Goal: Task Accomplishment & Management: Manage account settings

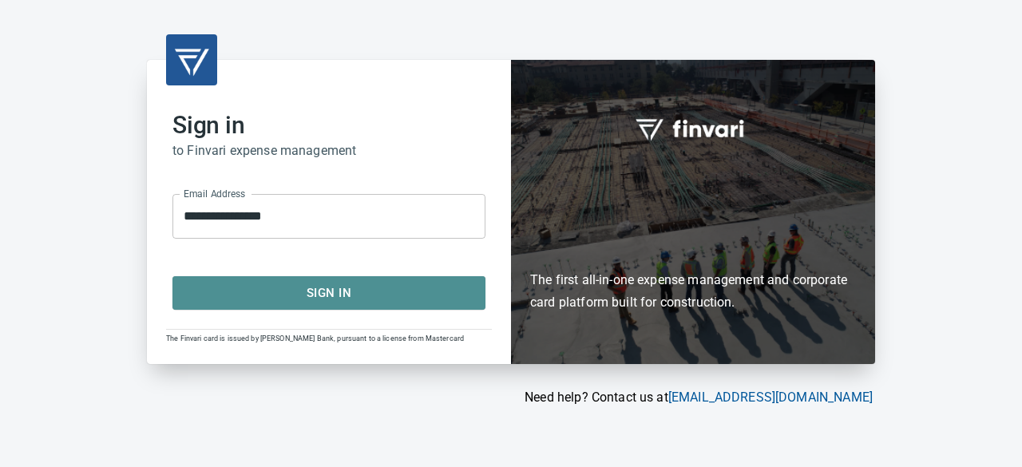
click at [292, 283] on span "Sign In" at bounding box center [329, 293] width 278 height 21
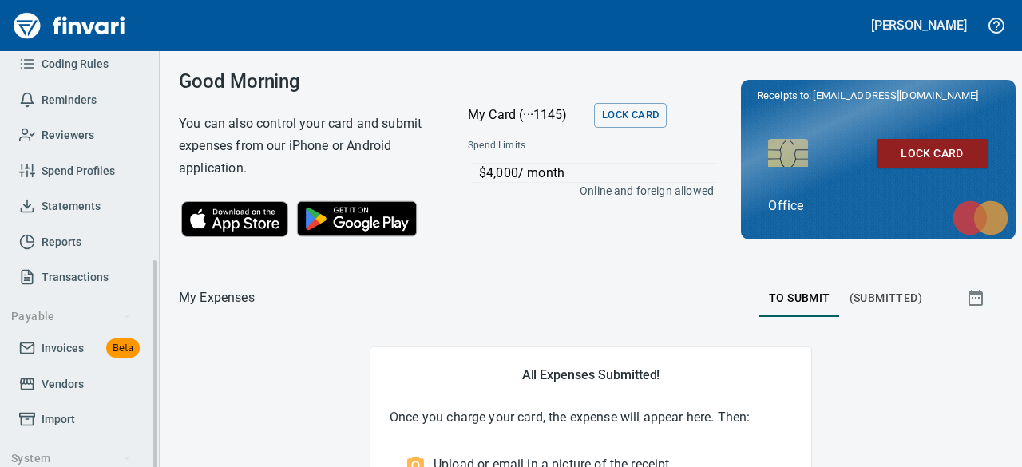
scroll to position [240, 0]
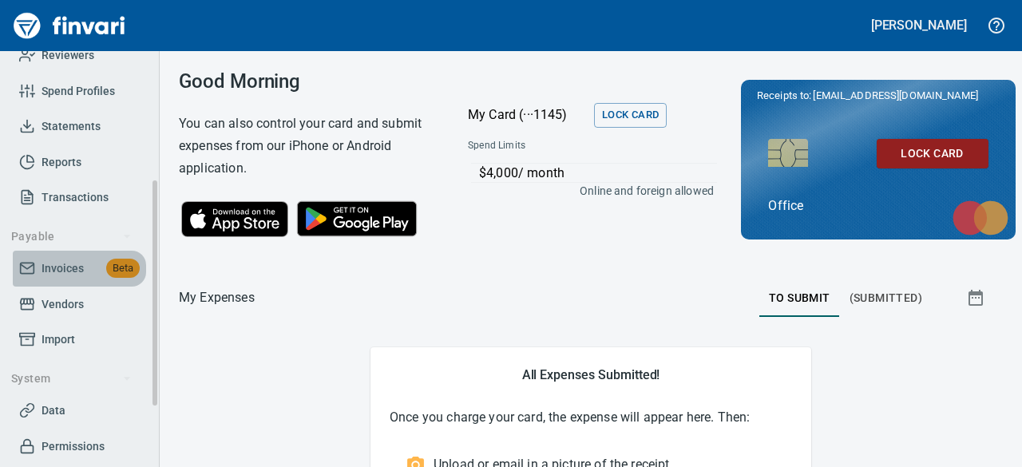
click at [66, 266] on span "Invoices" at bounding box center [63, 269] width 42 height 20
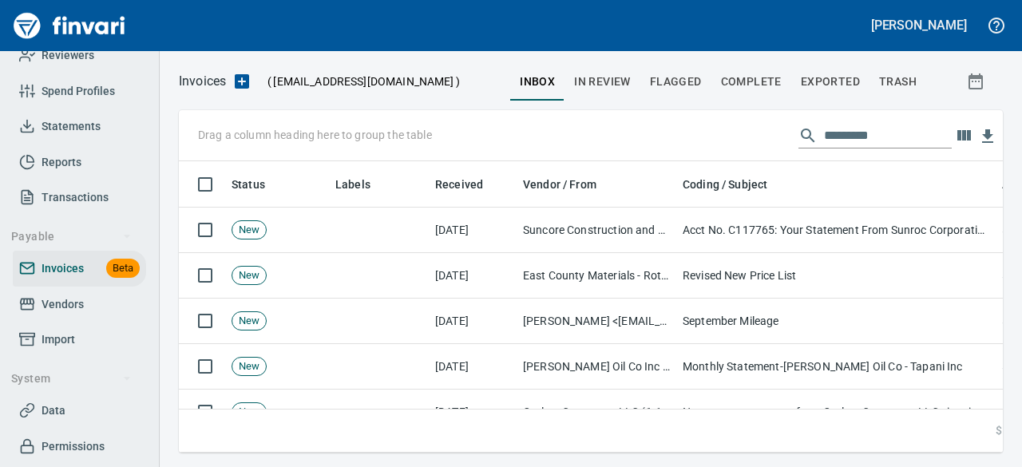
scroll to position [267, 799]
click at [849, 129] on input "text" at bounding box center [888, 136] width 128 height 26
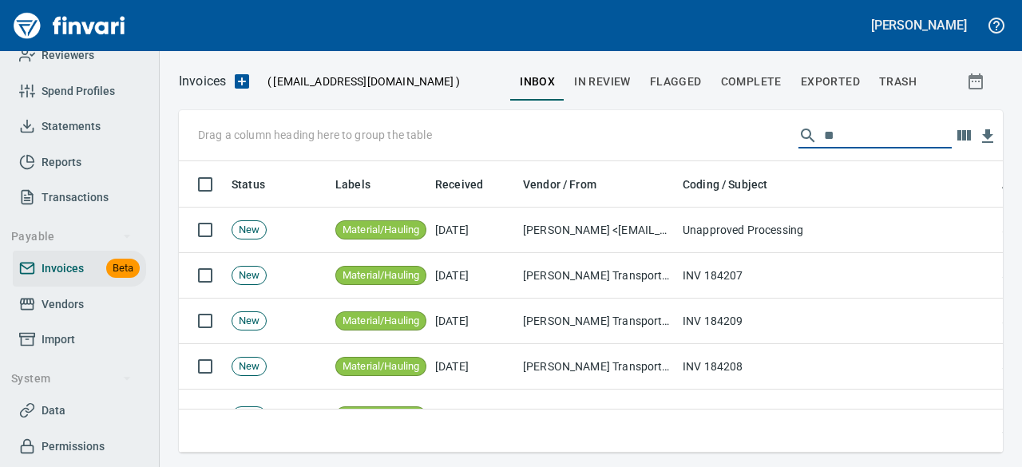
type input "*"
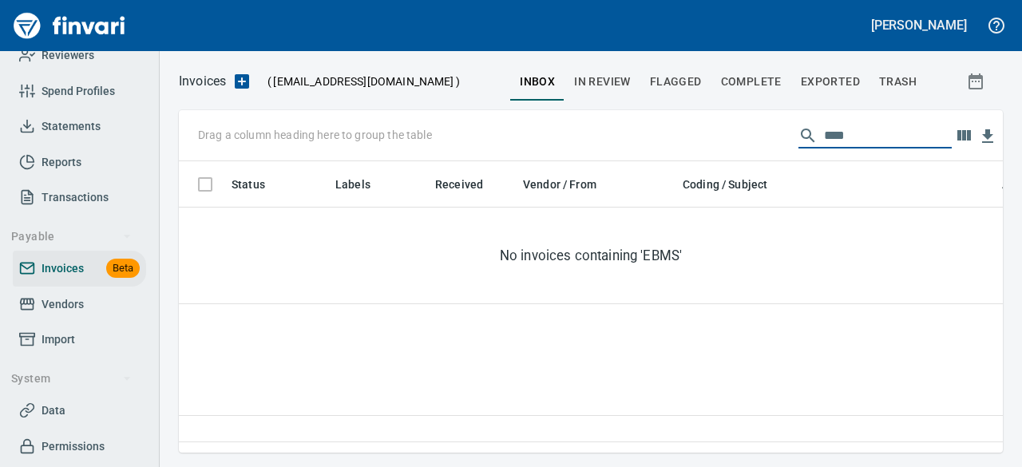
type input "****"
click at [586, 78] on span "In Review" at bounding box center [602, 82] width 57 height 20
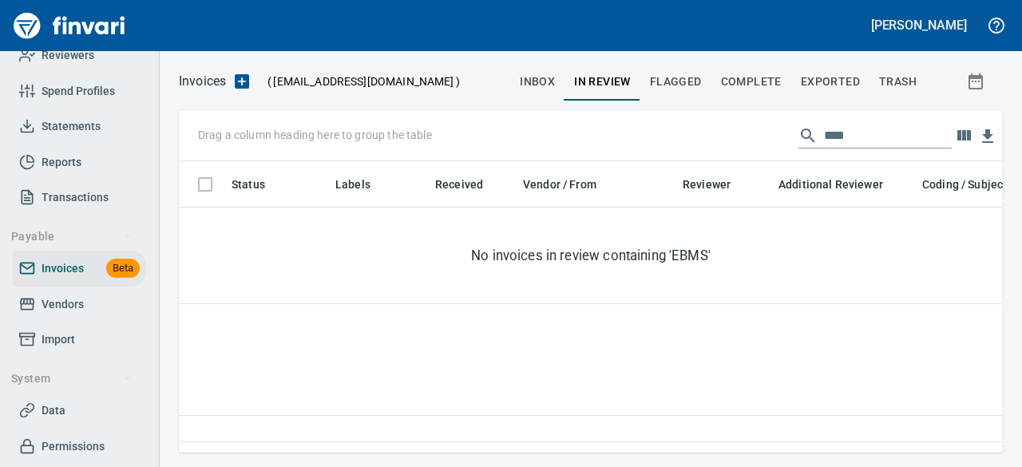
scroll to position [267, 811]
click at [664, 82] on span "Flagged" at bounding box center [676, 82] width 52 height 20
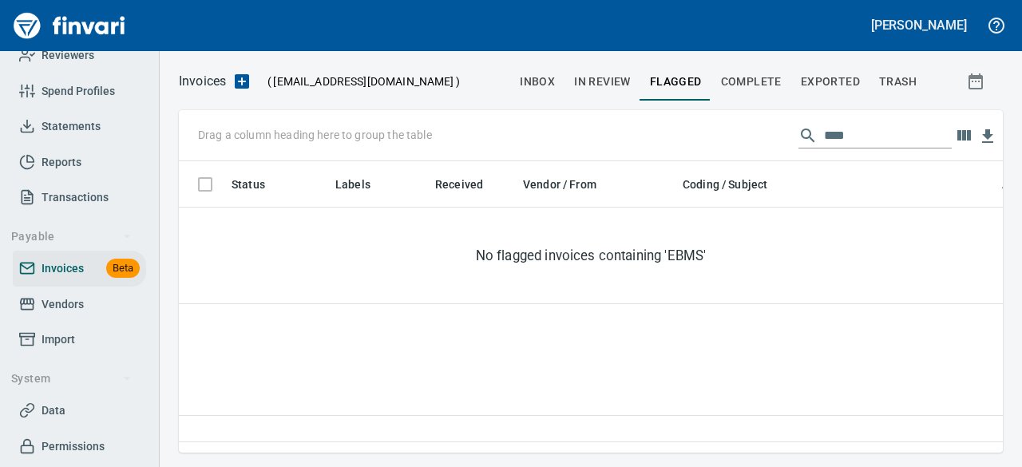
scroll to position [267, 811]
click at [744, 81] on span "Complete" at bounding box center [751, 82] width 61 height 20
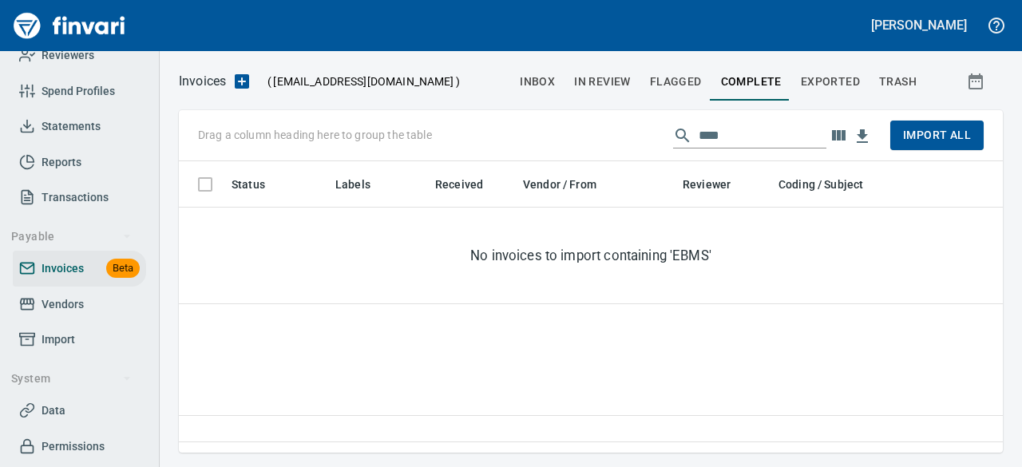
scroll to position [267, 811]
click at [822, 77] on span "Exported" at bounding box center [830, 82] width 59 height 20
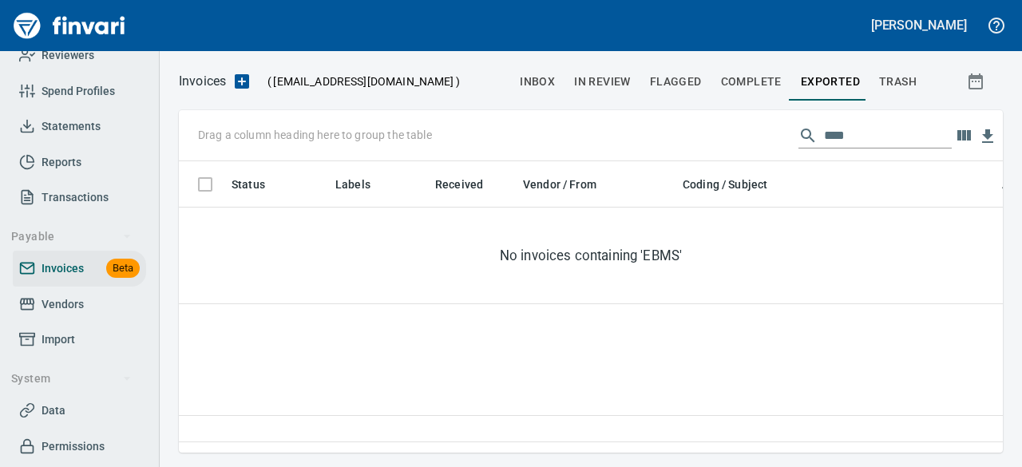
scroll to position [267, 811]
click at [849, 137] on input "****" at bounding box center [888, 136] width 128 height 26
drag, startPoint x: 855, startPoint y: 137, endPoint x: 785, endPoint y: 137, distance: 70.3
click at [785, 137] on div "Drag a column heading here to group the table ****" at bounding box center [591, 135] width 824 height 51
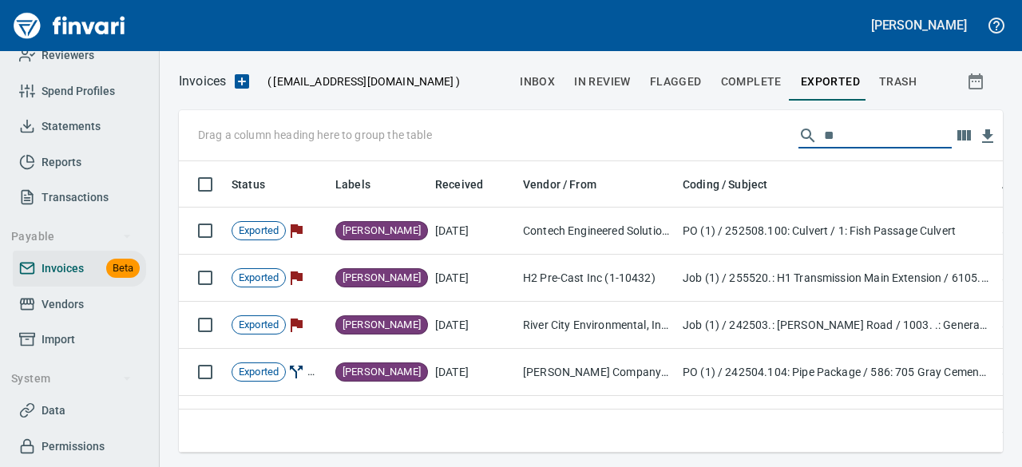
scroll to position [267, 799]
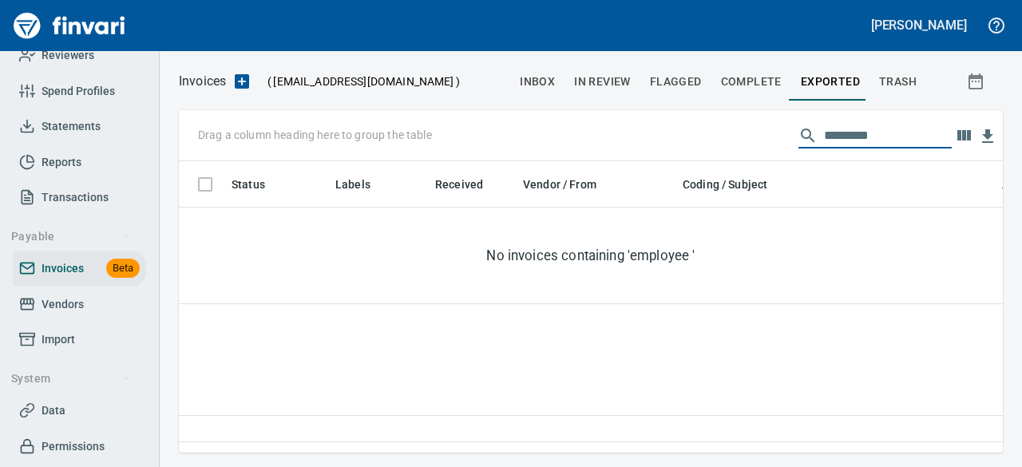
type input "**********"
click at [765, 82] on span "Complete" at bounding box center [751, 82] width 61 height 20
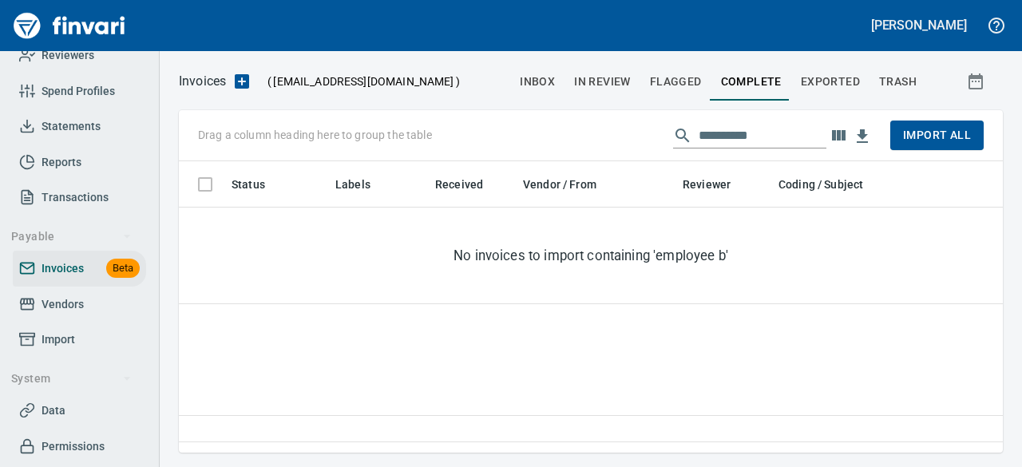
click at [665, 88] on span "Flagged" at bounding box center [676, 82] width 52 height 20
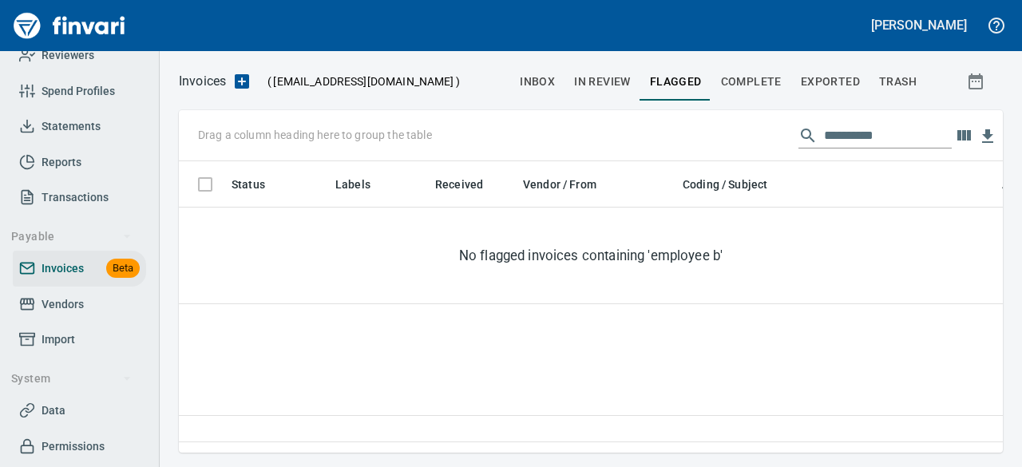
click at [579, 95] on button "In Review" at bounding box center [602, 81] width 76 height 38
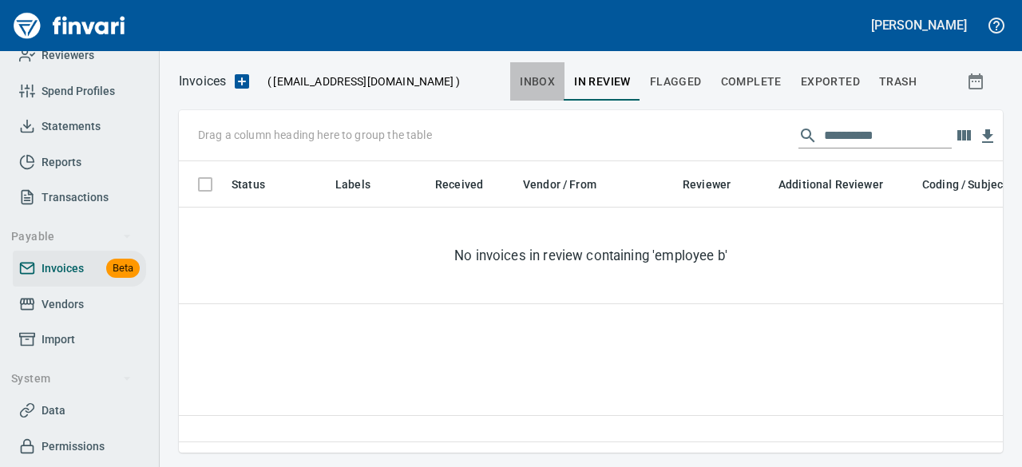
click at [527, 81] on span "inbox" at bounding box center [537, 82] width 35 height 20
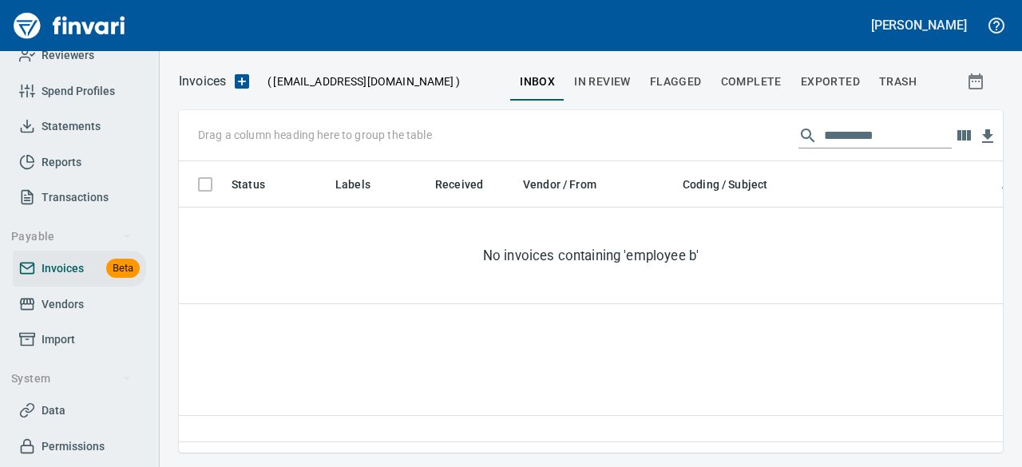
scroll to position [267, 811]
click at [937, 22] on h5 "[PERSON_NAME]" at bounding box center [919, 25] width 96 height 17
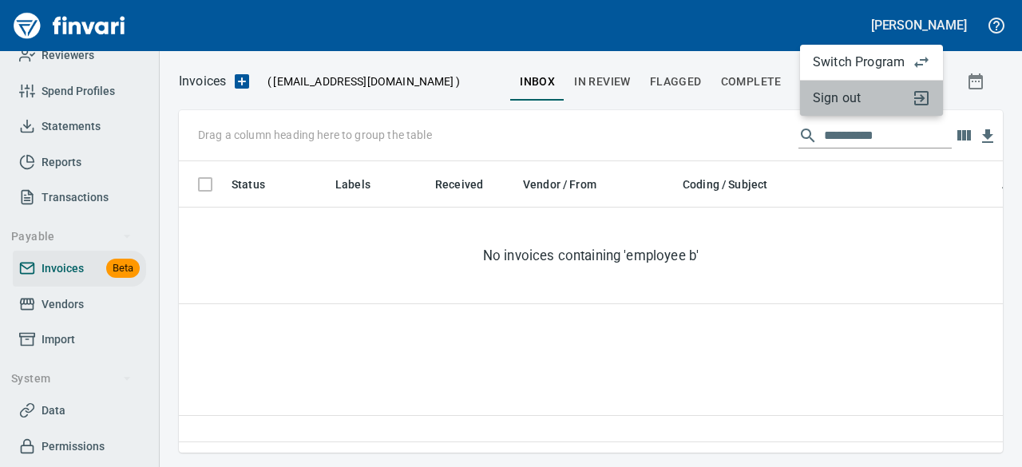
click at [842, 101] on span "Sign out" at bounding box center [859, 98] width 92 height 19
